Goal: Contribute content: Add original content to the website for others to see

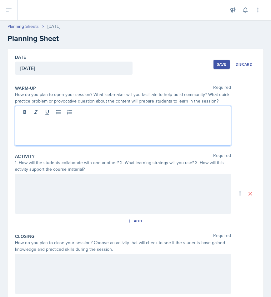
click at [137, 131] on div at bounding box center [123, 126] width 216 height 40
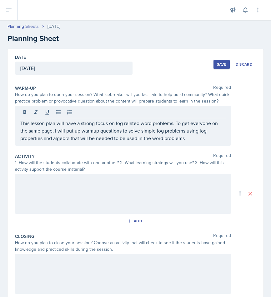
click at [118, 192] on div at bounding box center [123, 194] width 216 height 40
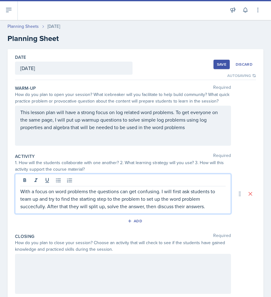
click at [109, 199] on p "With a focus on word problems the questions can get confusing. I will first ask…" at bounding box center [122, 198] width 205 height 22
drag, startPoint x: 161, startPoint y: 198, endPoint x: 155, endPoint y: 198, distance: 5.6
click at [155, 198] on p "With a focus on word problems the questions can get confusing. I will first ask…" at bounding box center [122, 198] width 205 height 22
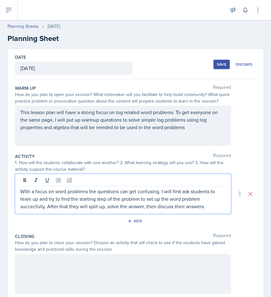
click at [145, 199] on p "With a focus on word problems the questions can get confusing. I will first ask…" at bounding box center [122, 198] width 205 height 22
click at [140, 198] on p "With a focus on word problems the questions can get confusing. I will first ask…" at bounding box center [122, 198] width 205 height 22
click at [227, 204] on div "With a focus on word problems the questions can get confusing. I will first ask…" at bounding box center [123, 194] width 216 height 40
click at [223, 207] on p "With a focus on word problems the questions can get confusing. I will first ask…" at bounding box center [122, 198] width 205 height 22
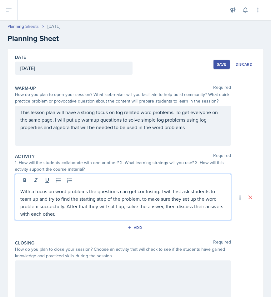
click at [217, 207] on p "With a focus on word problems the questions can get confusing. I will first ask…" at bounding box center [122, 202] width 205 height 30
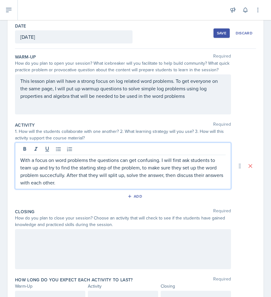
scroll to position [32, 0]
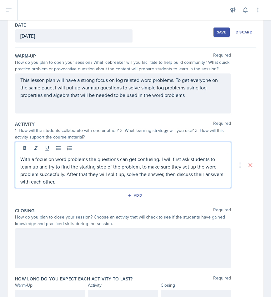
click at [174, 182] on p "With a focus on word problems the questions can get confusing. I will first ask…" at bounding box center [122, 170] width 205 height 30
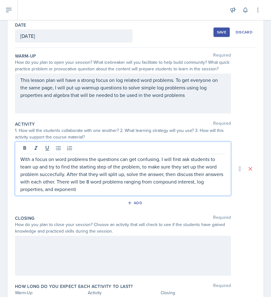
click at [135, 183] on p "With a focus on word problems the questions can get confusing. I will first ask…" at bounding box center [122, 173] width 205 height 37
click at [143, 181] on p "With a focus on word problems the questions can get confusing. I will first ask…" at bounding box center [122, 173] width 205 height 37
click at [132, 189] on p "With a focus on word problems the questions can get confusing. I will first ask…" at bounding box center [122, 173] width 205 height 37
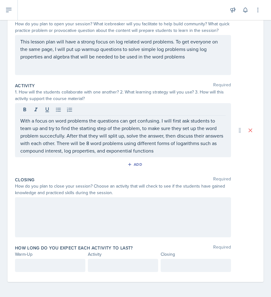
click at [97, 207] on div at bounding box center [123, 217] width 216 height 40
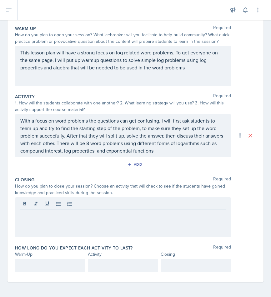
click at [72, 260] on div at bounding box center [50, 265] width 70 height 13
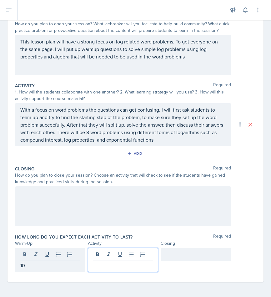
click at [115, 256] on div at bounding box center [123, 260] width 70 height 24
click at [173, 252] on div at bounding box center [196, 254] width 70 height 13
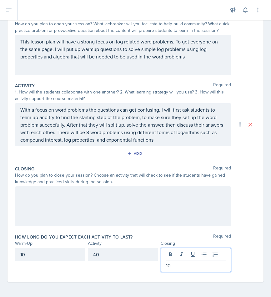
click at [159, 226] on div at bounding box center [123, 206] width 216 height 40
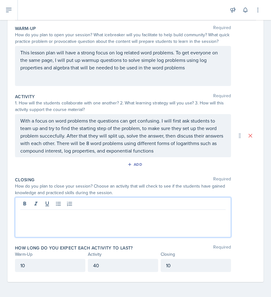
scroll to position [60, 0]
click at [55, 215] on p "A final problem testing log properties" at bounding box center [122, 214] width 205 height 7
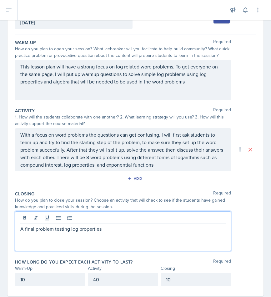
scroll to position [47, 0]
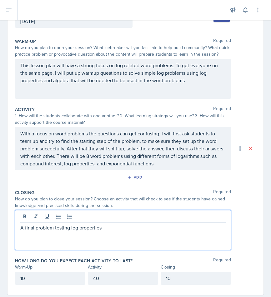
click at [59, 228] on p "A final problem testing log properties" at bounding box center [122, 227] width 205 height 7
click at [168, 228] on p "A final problem that will test how well they know their log properties" at bounding box center [122, 227] width 205 height 7
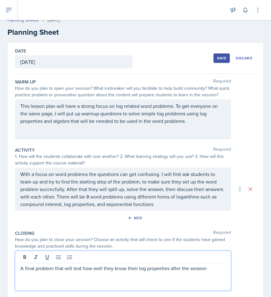
scroll to position [0, 0]
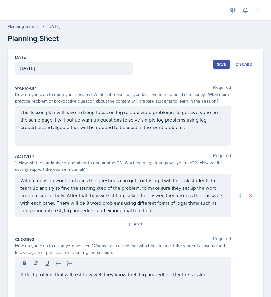
click at [222, 66] on div "Save" at bounding box center [221, 64] width 9 height 5
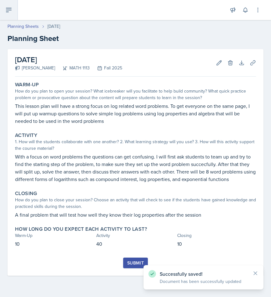
click at [5, 12] on icon at bounding box center [8, 9] width 7 height 7
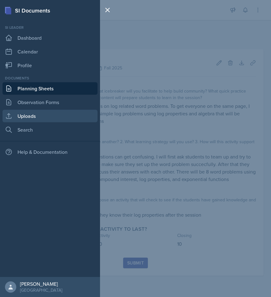
click at [58, 116] on link "Uploads" at bounding box center [49, 116] width 95 height 12
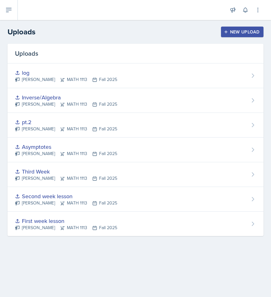
click at [242, 30] on div "New Upload" at bounding box center [242, 31] width 35 height 5
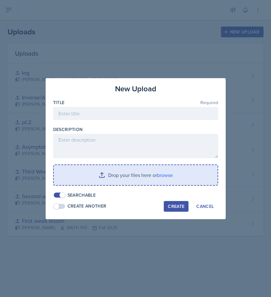
click at [112, 177] on input "file" at bounding box center [136, 175] width 164 height 20
click at [117, 169] on input "file" at bounding box center [136, 175] width 164 height 20
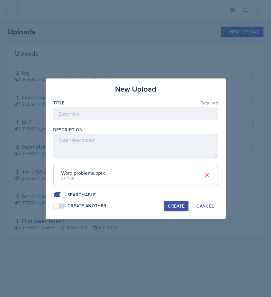
click at [175, 204] on div "Create" at bounding box center [176, 205] width 17 height 5
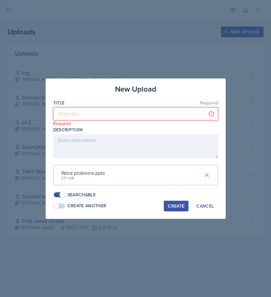
click at [97, 113] on input at bounding box center [135, 113] width 165 height 13
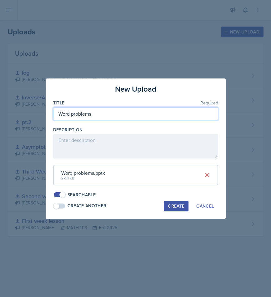
type input "Word problems"
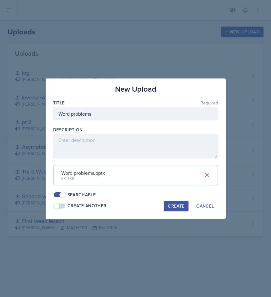
click at [170, 201] on button "Create" at bounding box center [176, 206] width 25 height 11
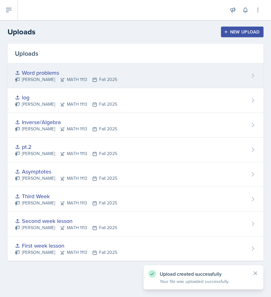
click at [135, 67] on div "Word problems [PERSON_NAME] MATH 1113 Fall 2025" at bounding box center [135, 75] width 256 height 25
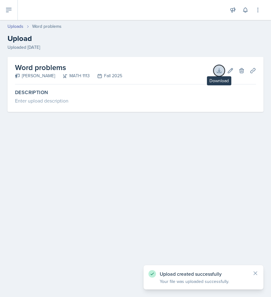
click at [218, 72] on icon at bounding box center [219, 70] width 6 height 6
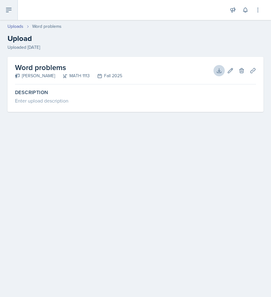
click at [10, 14] on button at bounding box center [9, 10] width 18 height 20
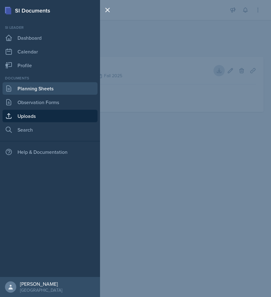
click at [41, 88] on link "Planning Sheets" at bounding box center [49, 88] width 95 height 12
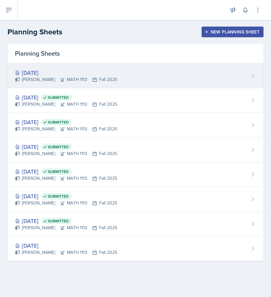
click at [122, 79] on div "[DATE] [PERSON_NAME] MATH 1113 Fall 2025" at bounding box center [135, 75] width 256 height 25
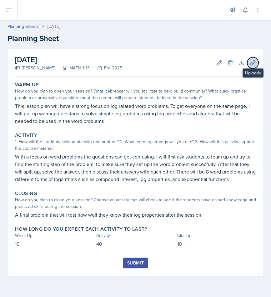
click at [255, 62] on icon at bounding box center [252, 62] width 5 height 5
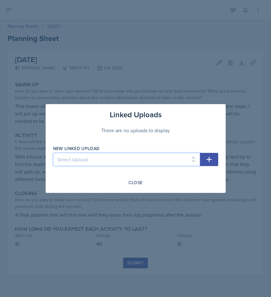
click at [181, 157] on select "Select Upload First week lesson Second week lesson Third Week Asymptotes pt.2 I…" at bounding box center [126, 159] width 147 height 13
select select "2c05e3ec-fbab-4451-a03b-990d2893a368"
click at [53, 153] on select "Select Upload First week lesson Second week lesson Third Week Asymptotes pt.2 I…" at bounding box center [126, 159] width 147 height 13
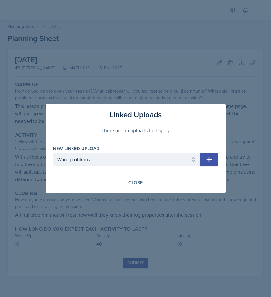
click at [216, 161] on button "button" at bounding box center [209, 159] width 18 height 13
select select
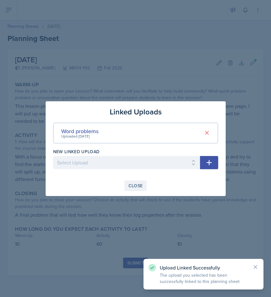
click at [137, 184] on div "Close" at bounding box center [135, 185] width 14 height 5
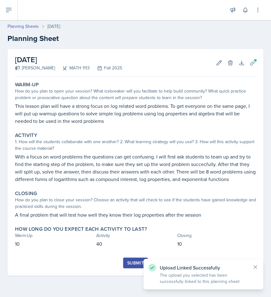
click at [132, 264] on div "Submit" at bounding box center [135, 262] width 17 height 5
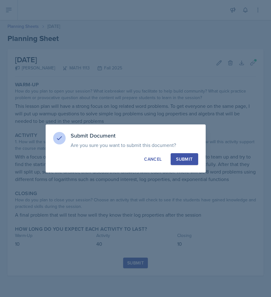
click at [179, 155] on button "Submit" at bounding box center [184, 159] width 27 height 12
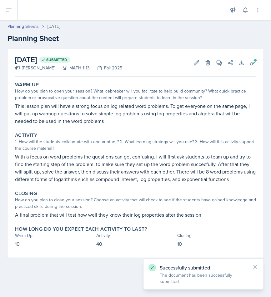
click at [256, 265] on icon at bounding box center [255, 267] width 6 height 6
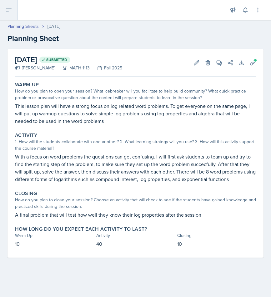
click at [7, 13] on icon at bounding box center [8, 9] width 7 height 7
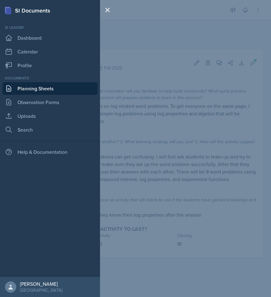
click at [55, 89] on link "Planning Sheets" at bounding box center [49, 88] width 95 height 12
